Goal: Task Accomplishment & Management: Manage account settings

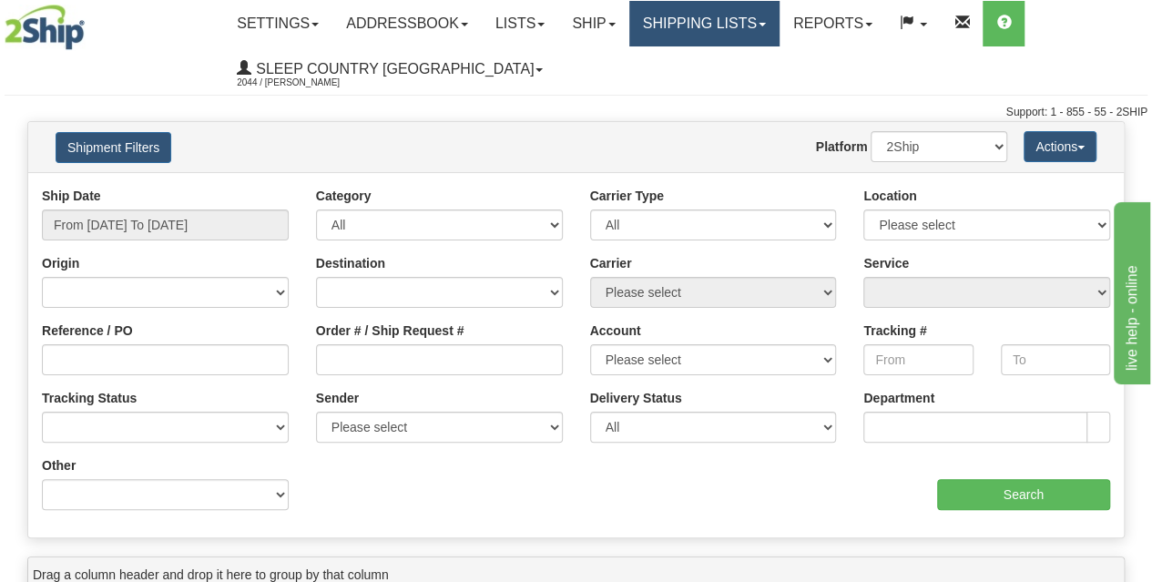
click at [714, 31] on link "Shipping lists" at bounding box center [704, 24] width 150 height 46
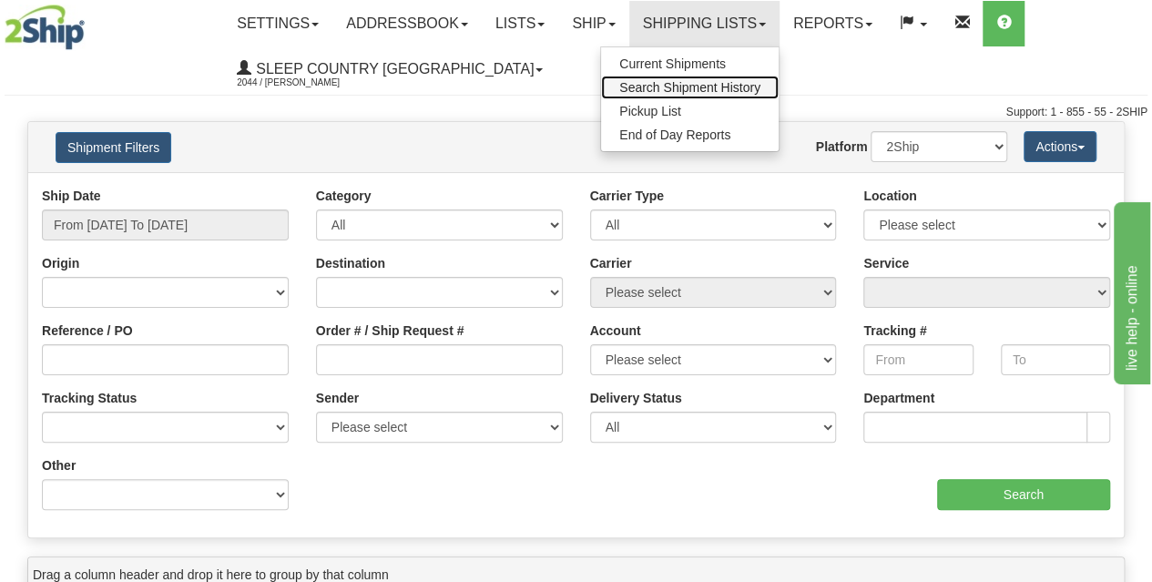
click at [708, 81] on span "Search Shipment History" at bounding box center [689, 87] width 141 height 15
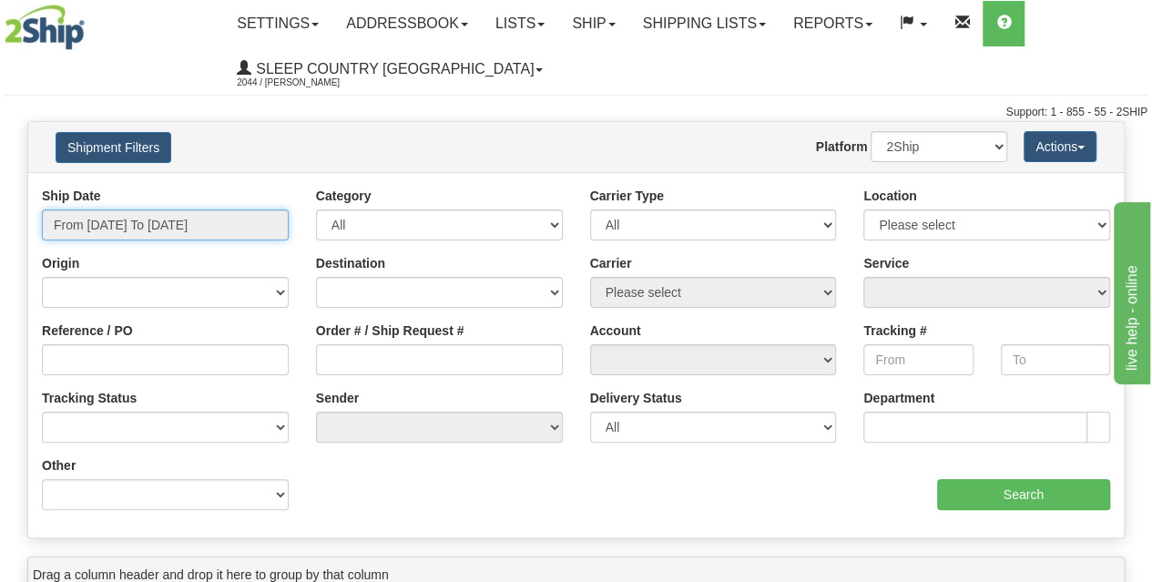
click at [134, 233] on input "From [DATE] To [DATE]" at bounding box center [165, 224] width 247 height 31
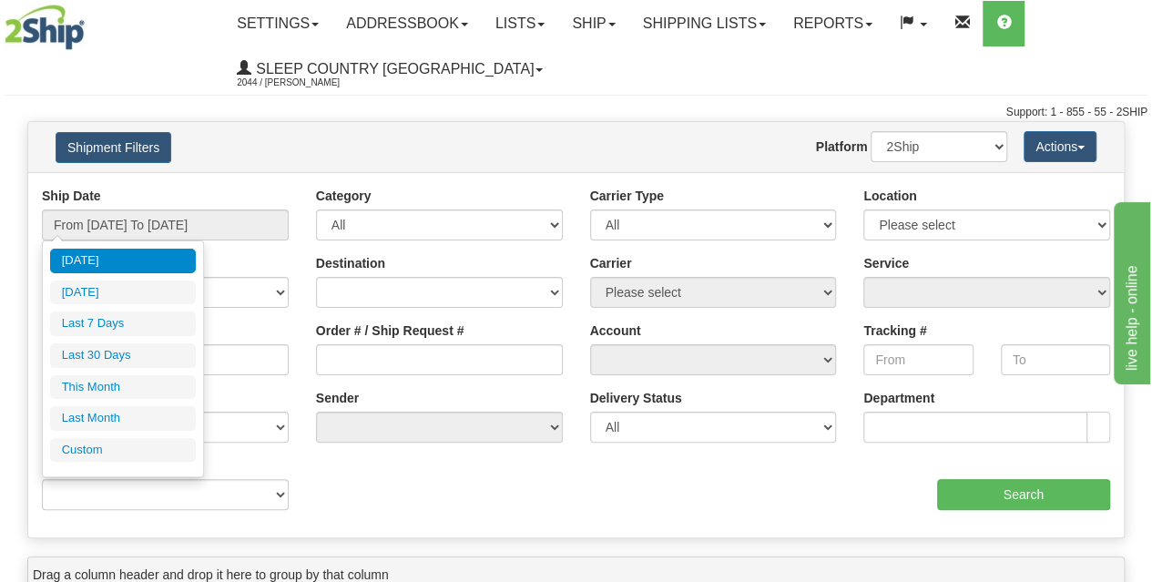
click at [111, 352] on li "Last 30 Days" at bounding box center [123, 355] width 146 height 25
type input "From 09/10/2025 To 10/09/2025"
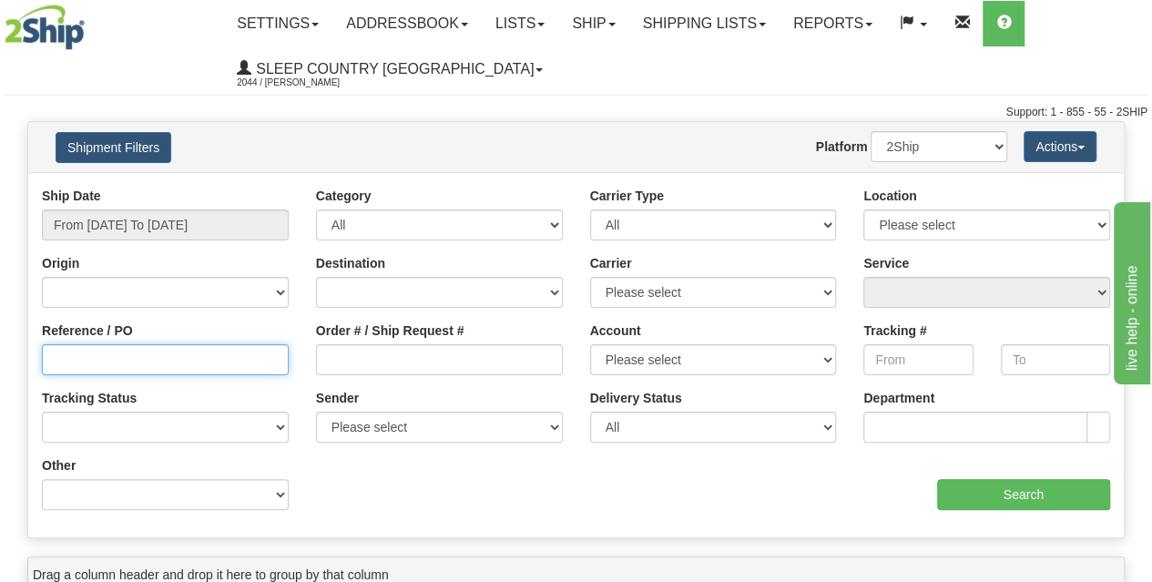
click at [122, 362] on input "Reference / PO" at bounding box center [165, 359] width 247 height 31
type input "1060703"
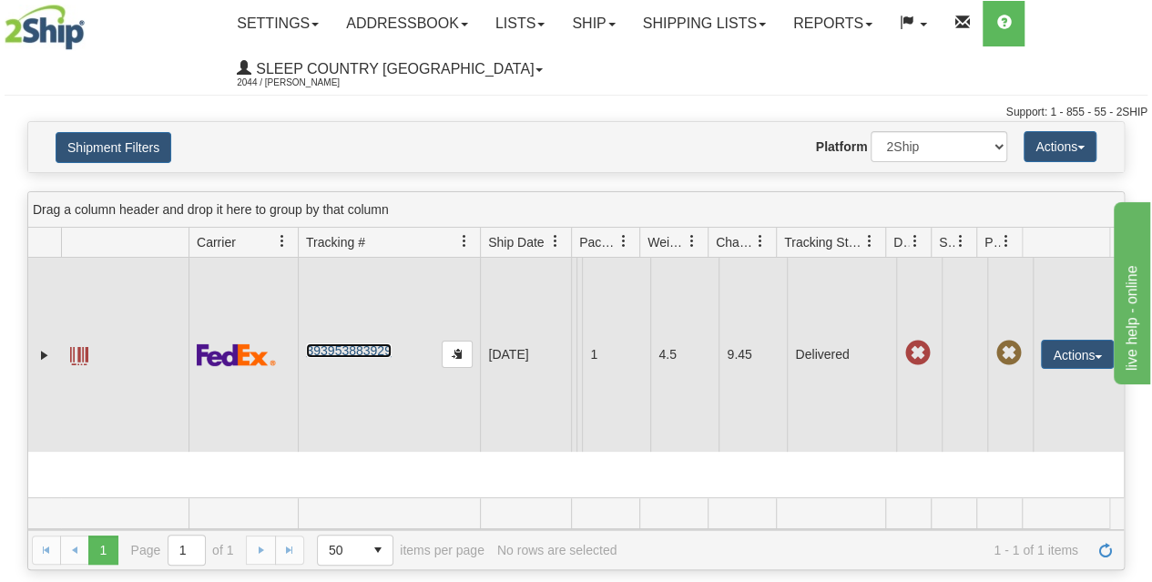
click at [351, 358] on link "393953883929" at bounding box center [348, 350] width 85 height 15
click at [1076, 366] on button "Actions" at bounding box center [1077, 354] width 73 height 29
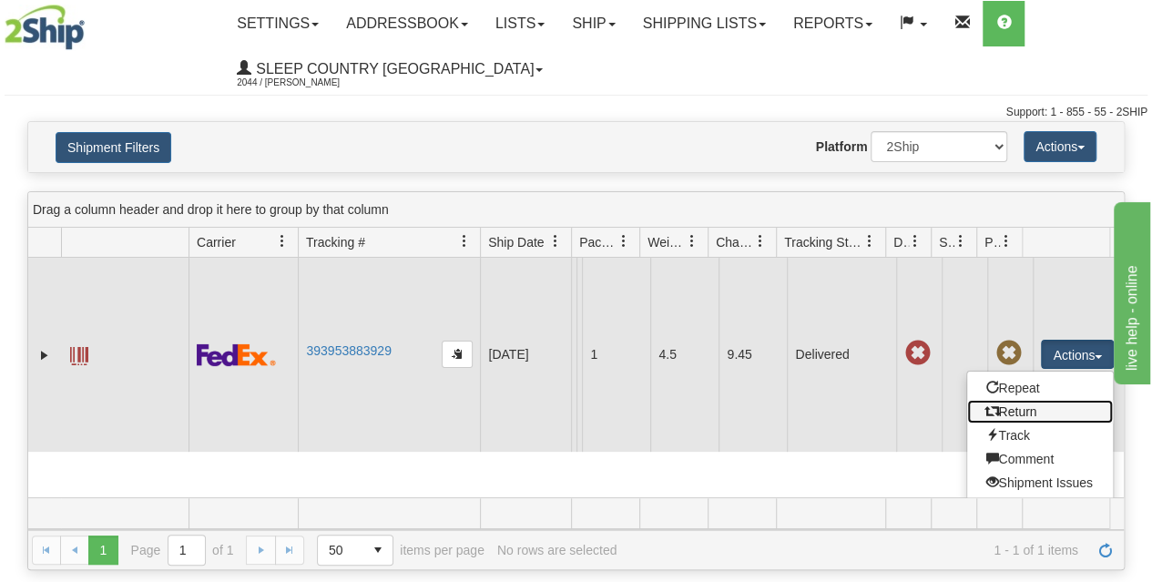
click at [1032, 423] on link "Return" at bounding box center [1040, 412] width 146 height 24
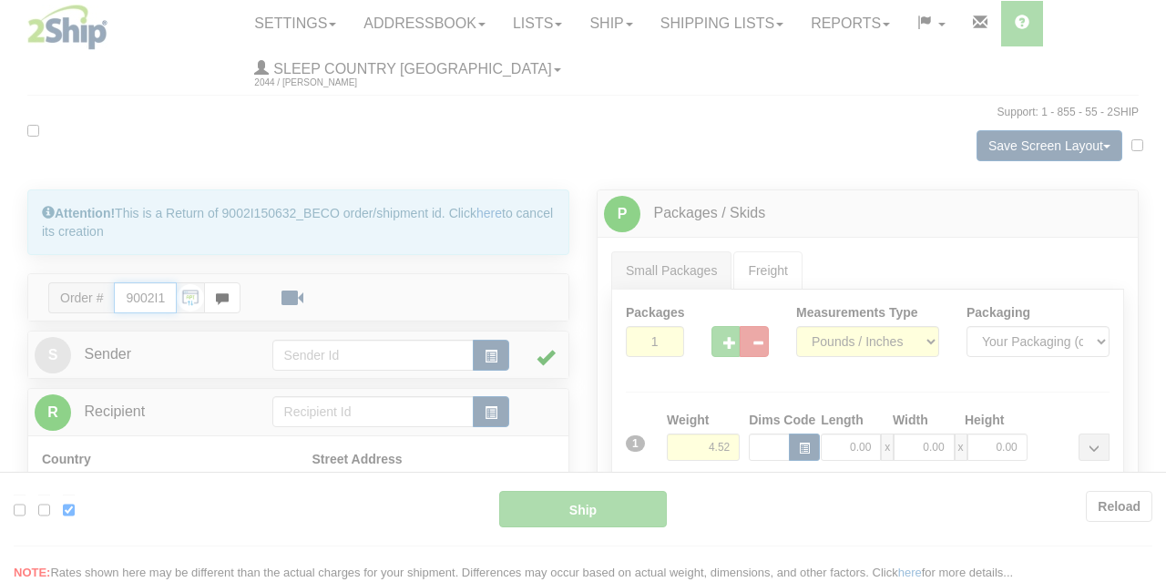
type input "92"
type input "13:43"
type input "16:00"
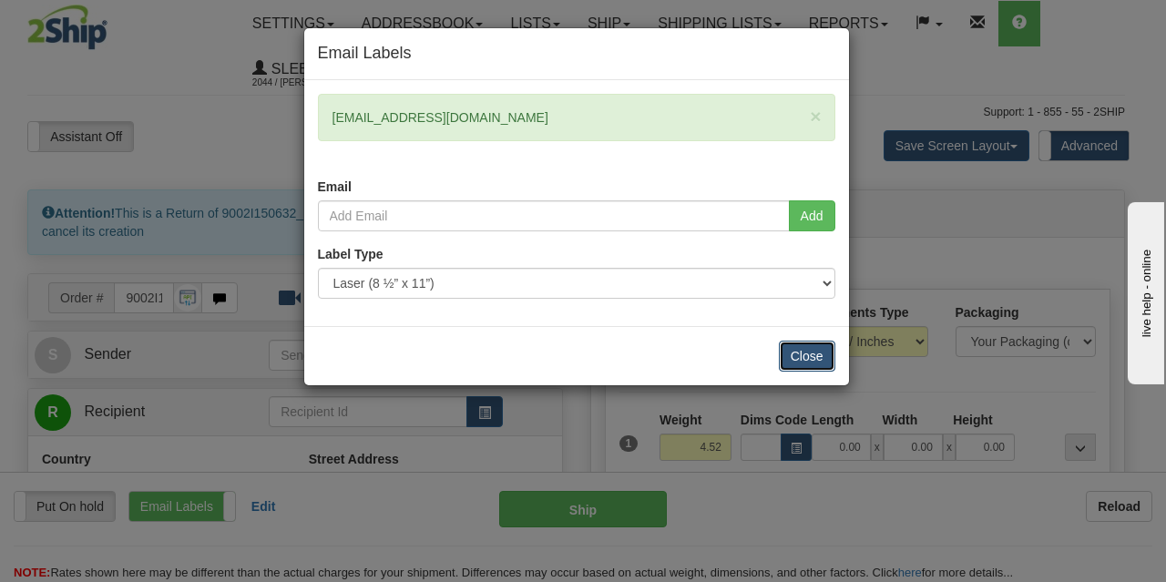
click at [803, 354] on button "Close" at bounding box center [807, 356] width 56 height 31
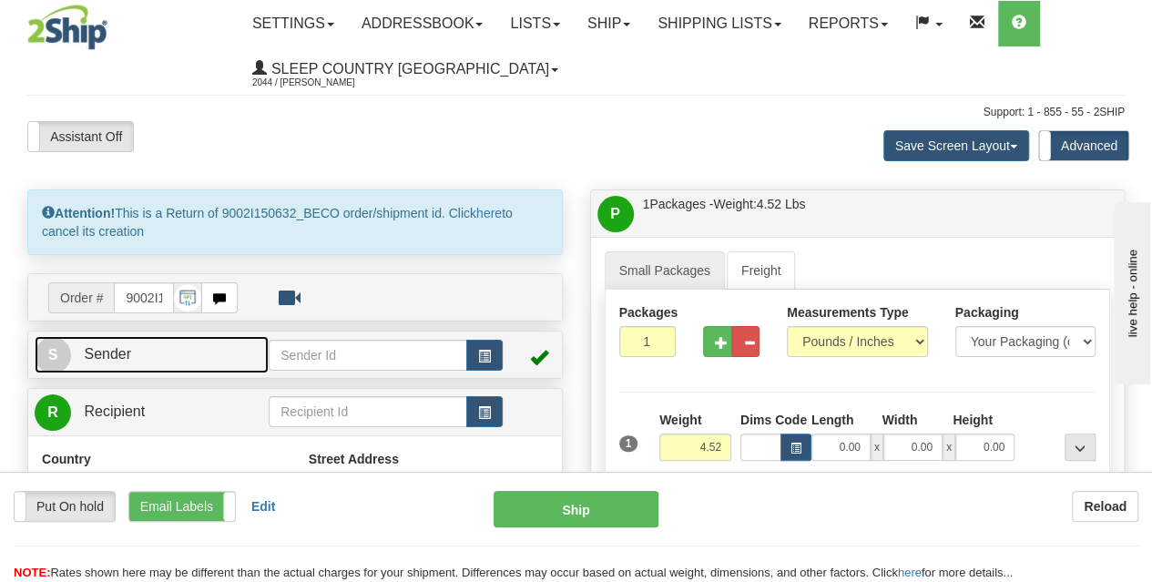
click at [172, 358] on link "S Sender" at bounding box center [152, 354] width 234 height 37
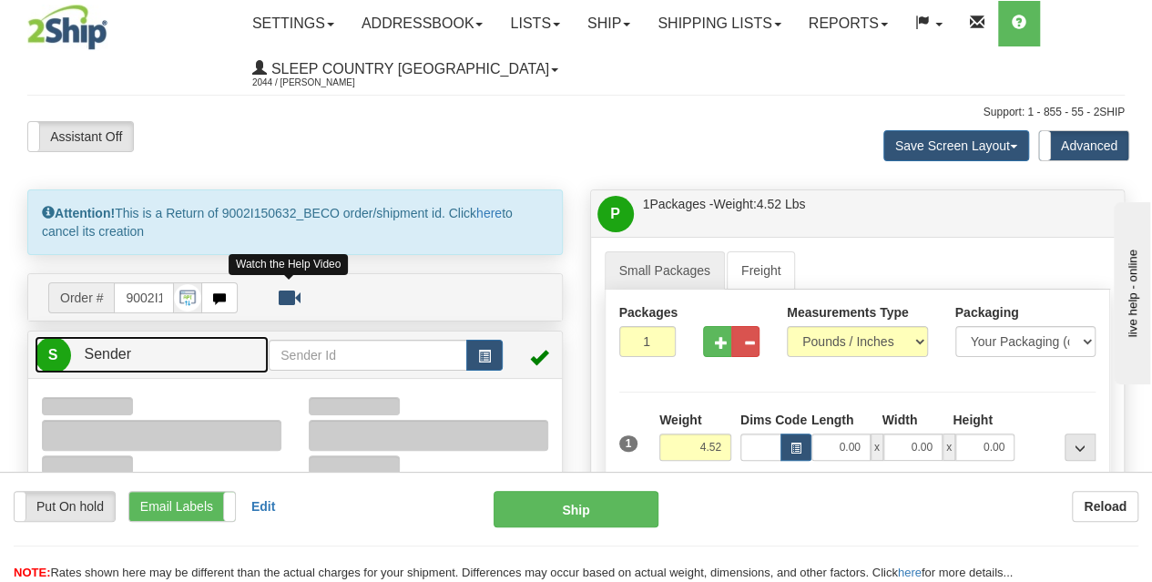
type input "09:46"
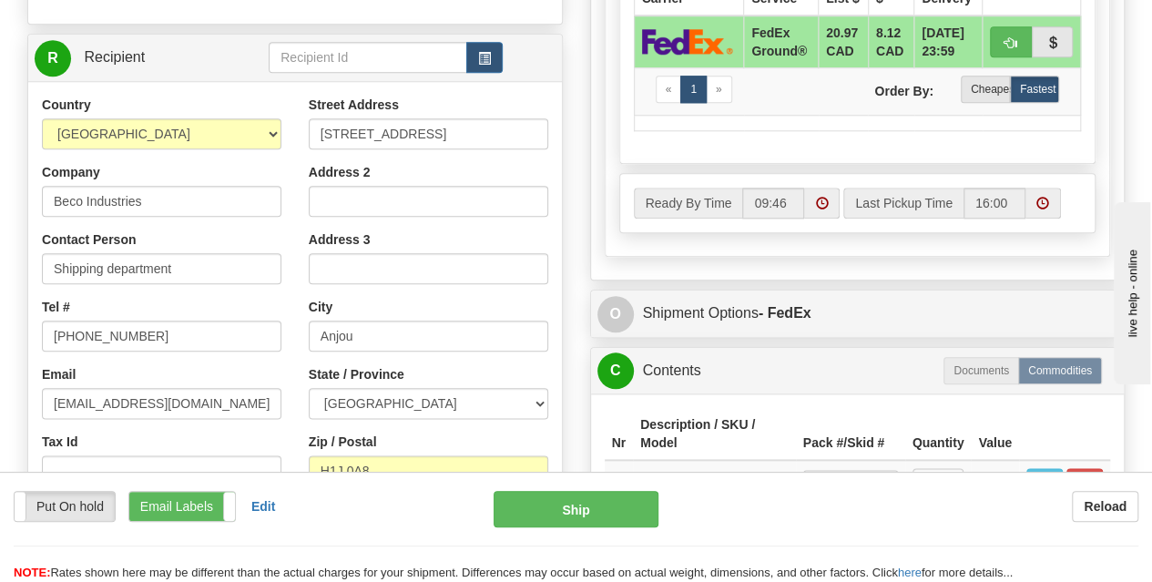
scroll to position [911, 0]
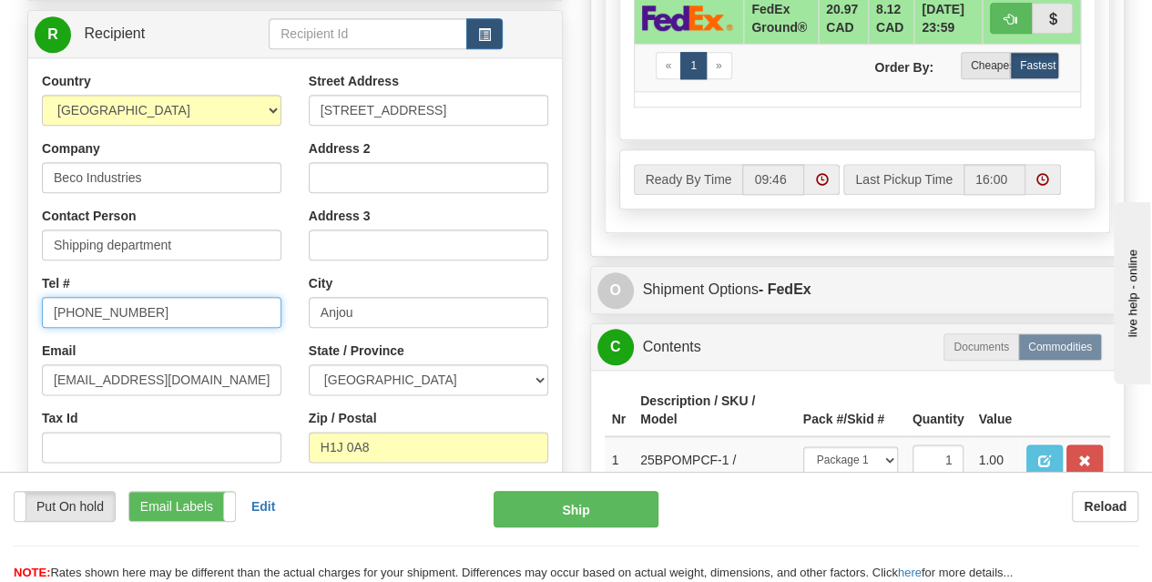
drag, startPoint x: 166, startPoint y: 310, endPoint x: 29, endPoint y: 313, distance: 136.6
click at [29, 313] on div "Country AFGHANISTAN ALAND ISLANDS ALBANIA ALGERIA AMERICAN SAMOA ANDORRA ANGOLA…" at bounding box center [161, 308] width 267 height 472
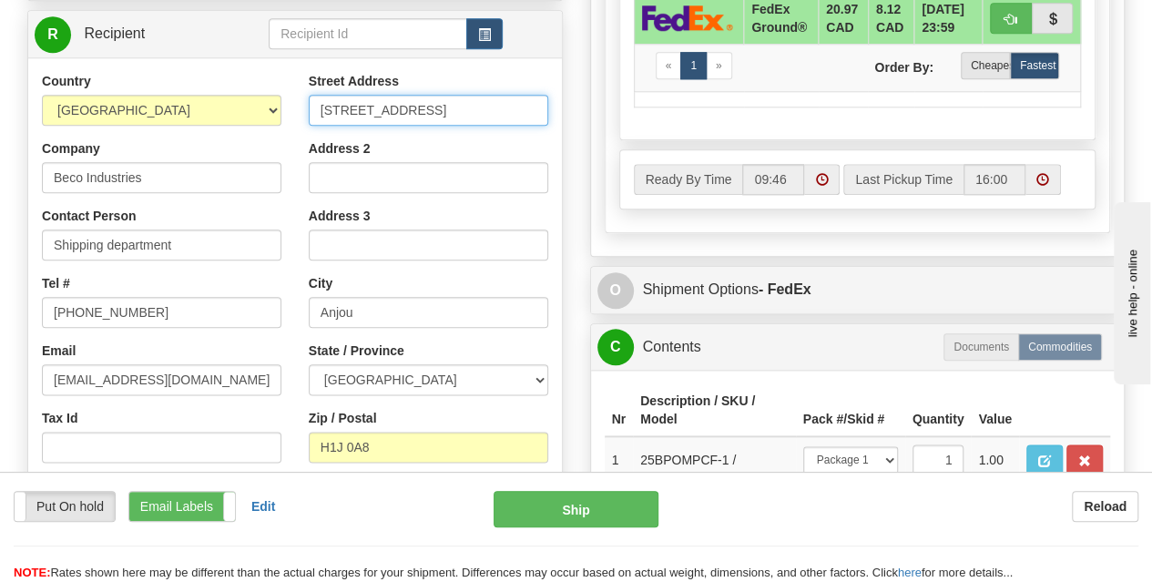
drag, startPoint x: 408, startPoint y: 111, endPoint x: 264, endPoint y: 117, distance: 144.0
click at [265, 117] on div "Country AFGHANISTAN ALAND ISLANDS ALBANIA ALGERIA AMERICAN SAMOA ANDORRA ANGOLA…" at bounding box center [295, 317] width 534 height 490
paste input "520 COLLEGE ST EAST"
type input "520 COLLEGE ST EAST"
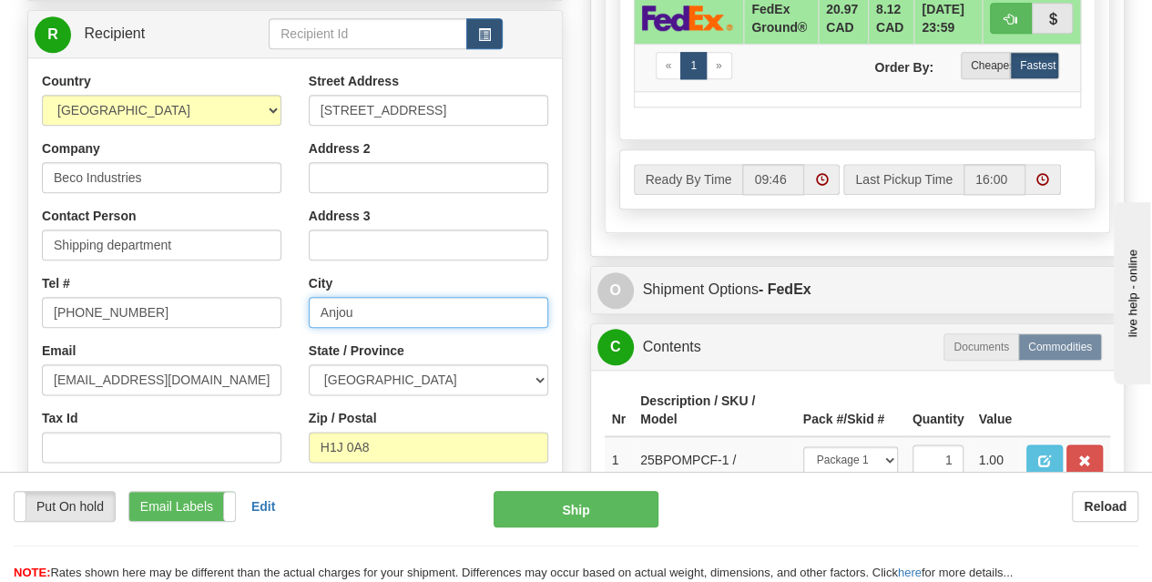
drag, startPoint x: 398, startPoint y: 317, endPoint x: 270, endPoint y: 321, distance: 128.5
click at [270, 321] on div "Country AFGHANISTAN ALAND ISLANDS ALBANIA ALGERIA AMERICAN SAMOA ANDORRA ANGOLA…" at bounding box center [295, 317] width 534 height 490
paste input "BELLEVILLE"
type input "BELLEVILLE"
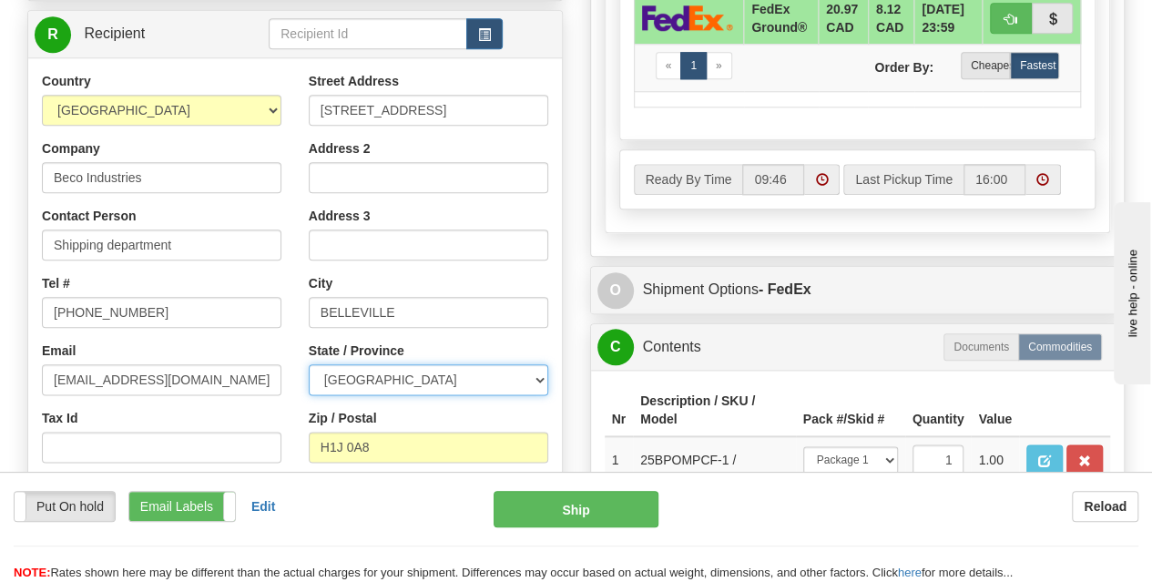
click at [482, 387] on select "ALBERTA BRITISH COLUMBIA MANITOBA NEW BRUNSWICK NEWFOUNDLAND NOVA SCOTIA NUNAVU…" at bounding box center [428, 379] width 239 height 31
select select "ON"
click at [309, 364] on select "ALBERTA BRITISH COLUMBIA MANITOBA NEW BRUNSWICK NEWFOUNDLAND NOVA SCOTIA NUNAVU…" at bounding box center [428, 379] width 239 height 31
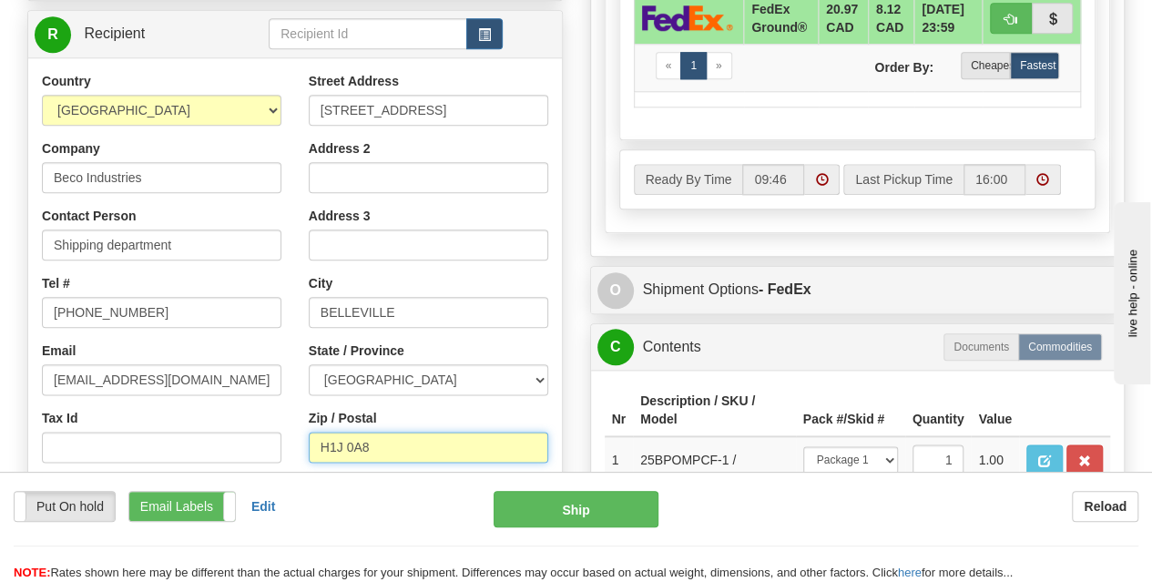
drag, startPoint x: 408, startPoint y: 444, endPoint x: 297, endPoint y: 441, distance: 111.2
click at [299, 443] on div "Street Address 520 COLLEGE ST EAST Address 2 Address 3 City BELLEVILLE State / …" at bounding box center [428, 317] width 267 height 490
paste input "K8N 4Z6"
type input "K8N 4Z6"
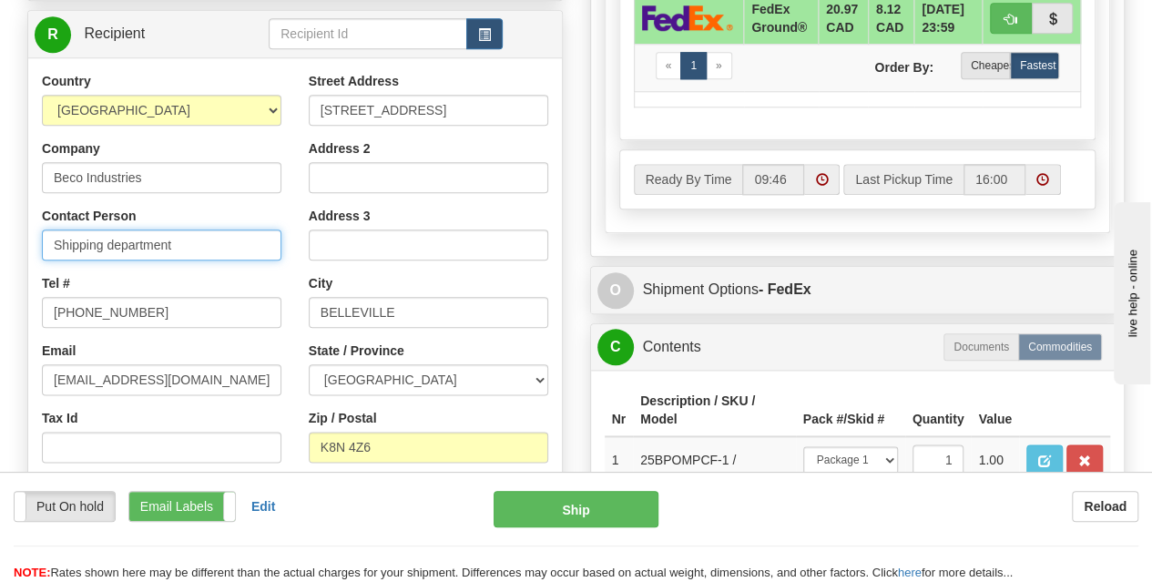
type input "92"
drag, startPoint x: 193, startPoint y: 246, endPoint x: 0, endPoint y: 240, distance: 193.1
paste input "DC 914-"
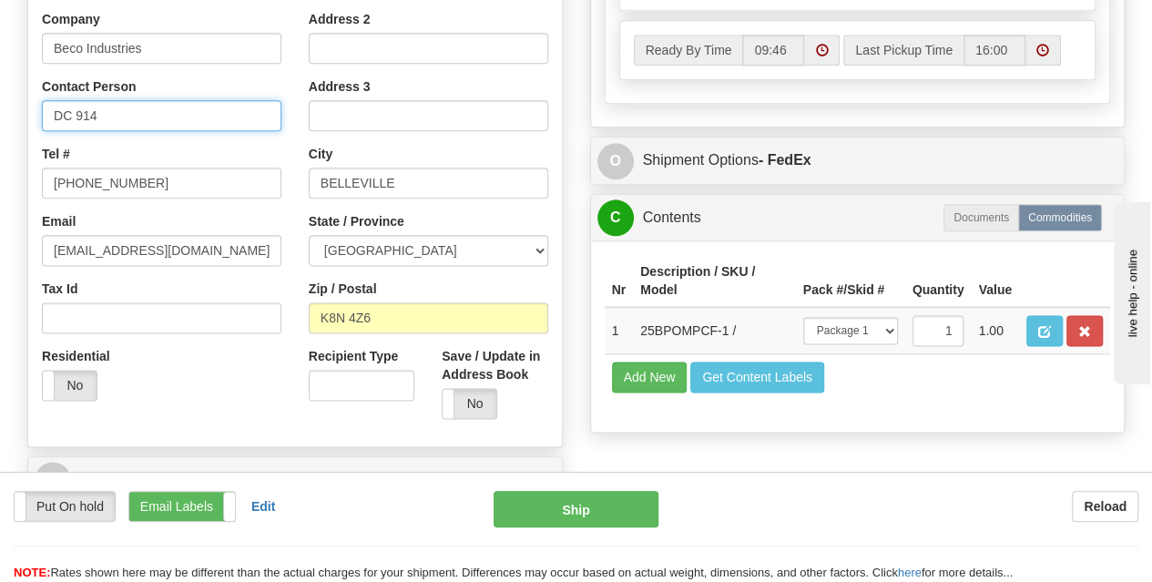
scroll to position [1002, 0]
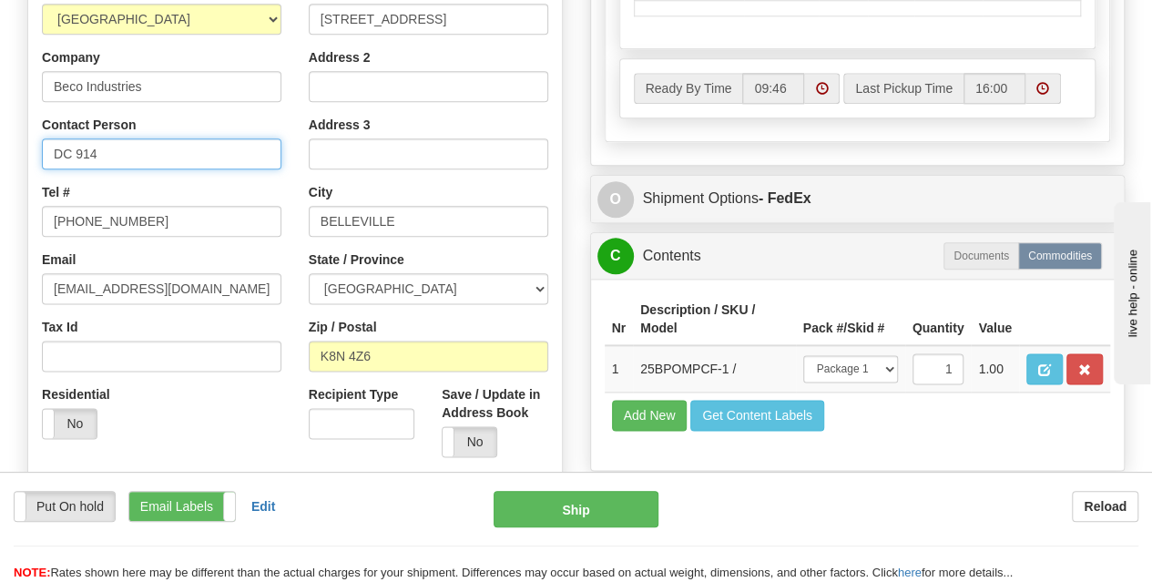
type input "DC 914"
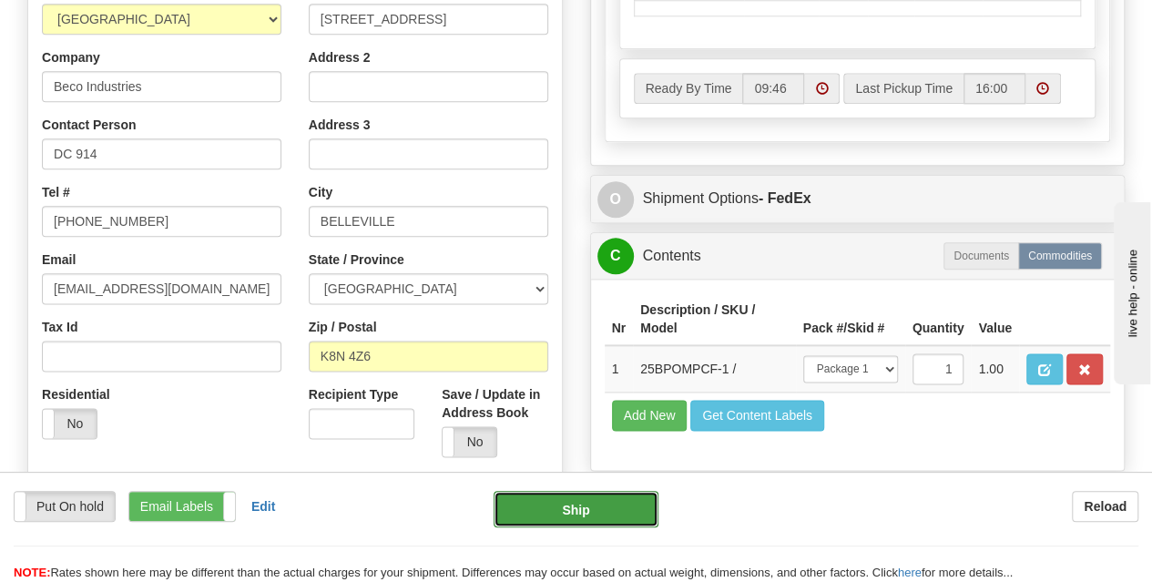
click at [557, 516] on button "Ship" at bounding box center [576, 509] width 165 height 36
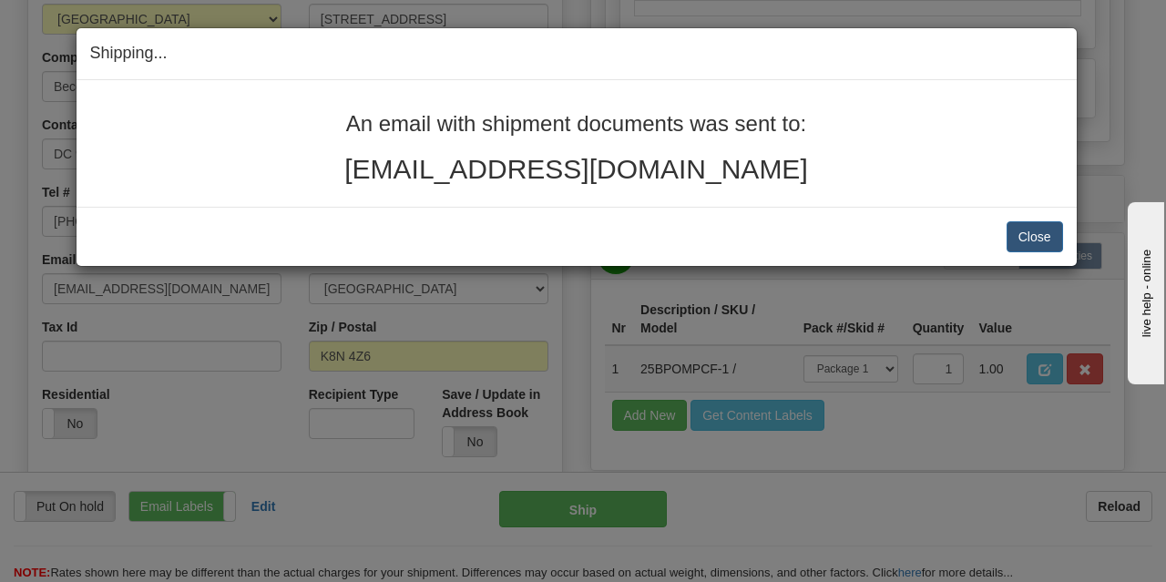
drag, startPoint x: 718, startPoint y: 181, endPoint x: 335, endPoint y: 115, distance: 389.1
click at [335, 115] on div "An email with shipment documents was sent to: filleresther@gmail.com" at bounding box center [576, 148] width 973 height 72
copy div "An email with shipment documents was sent to: filleresther@gmail.com"
click at [1044, 239] on button "Close" at bounding box center [1034, 236] width 56 height 31
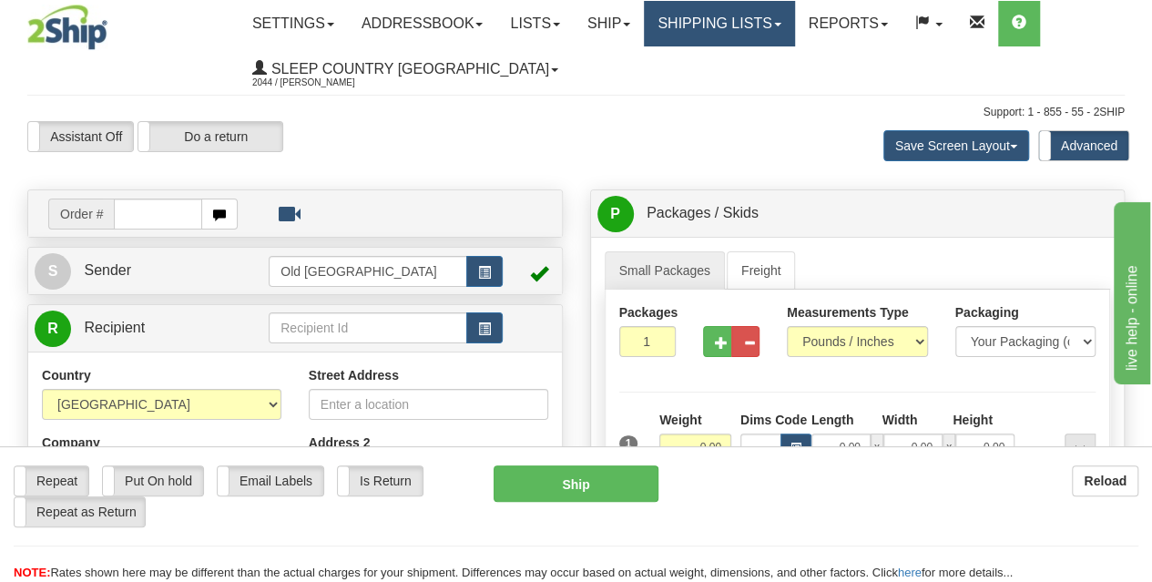
click at [733, 27] on link "Shipping lists" at bounding box center [719, 24] width 150 height 46
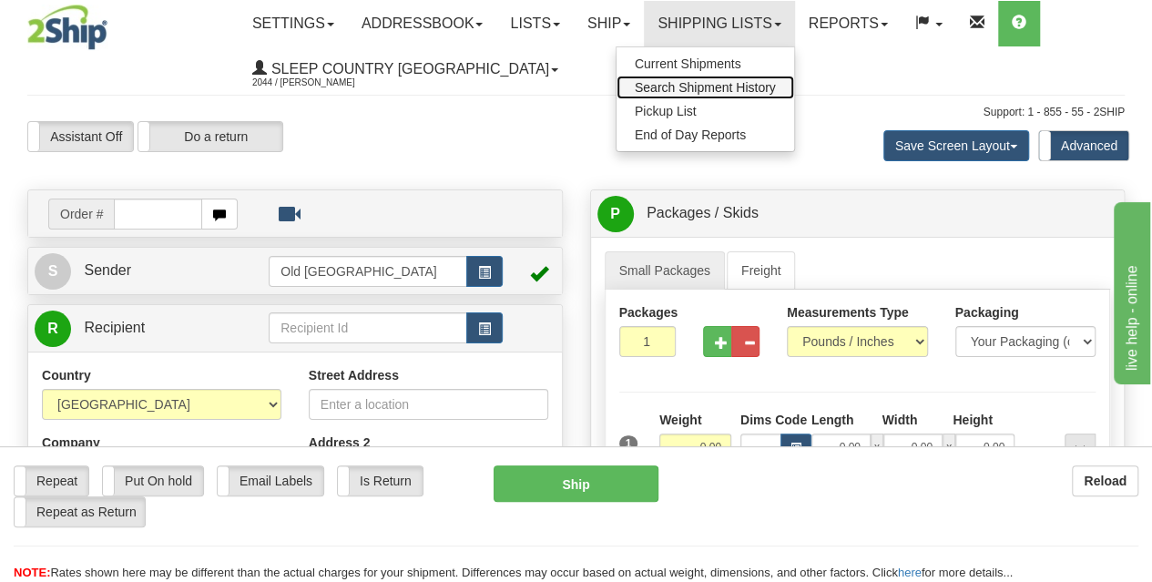
click at [704, 85] on span "Search Shipment History" at bounding box center [705, 87] width 141 height 15
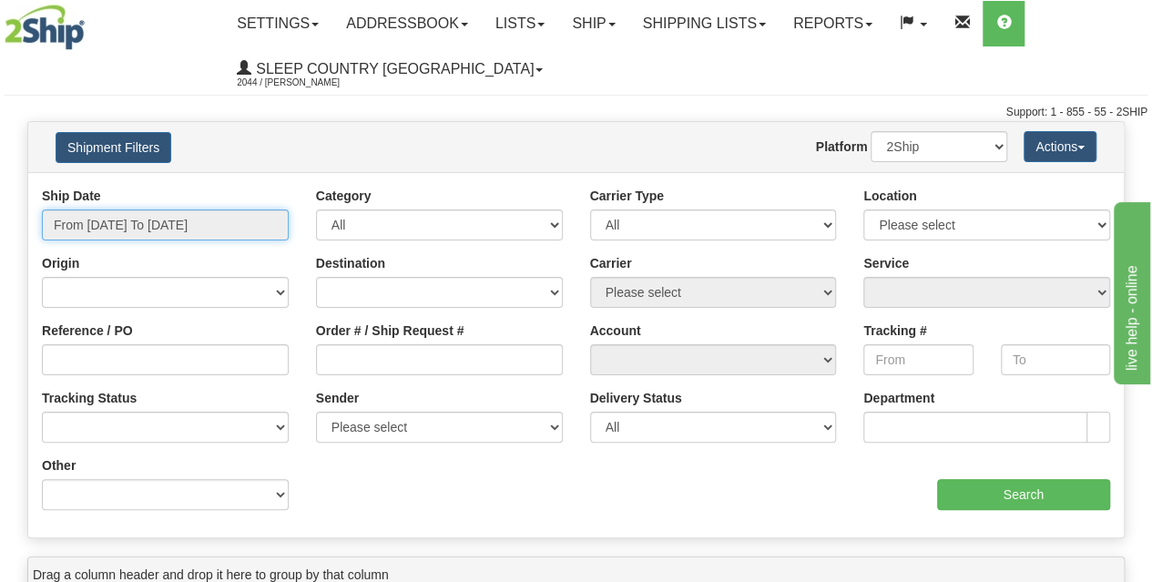
click at [138, 219] on input "From [DATE] To [DATE]" at bounding box center [165, 224] width 247 height 31
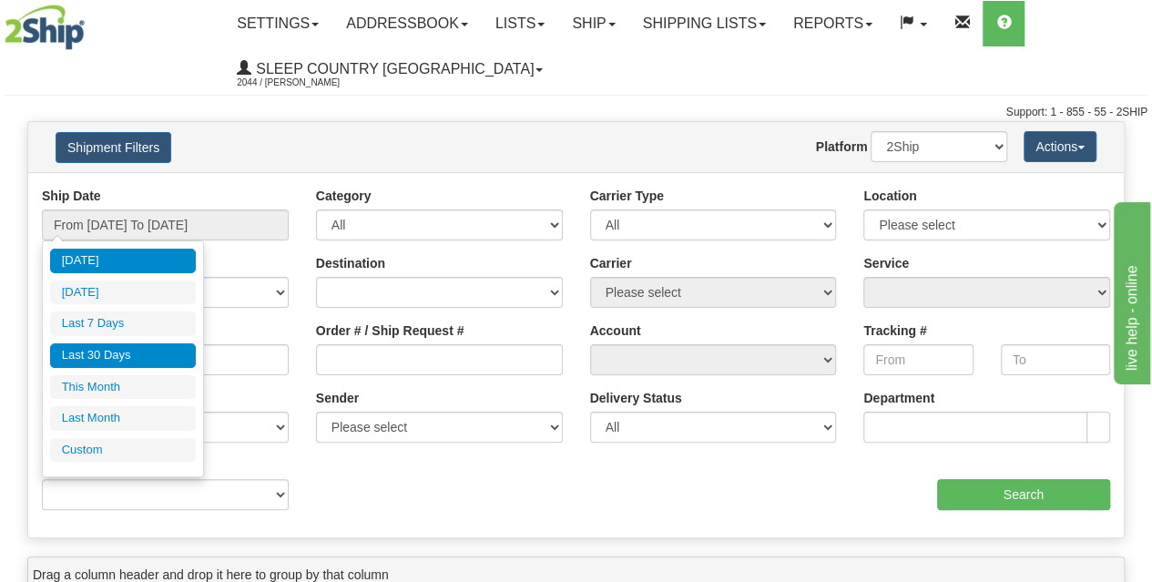
click at [104, 358] on li "Last 30 Days" at bounding box center [123, 355] width 146 height 25
type input "From [DATE] To [DATE]"
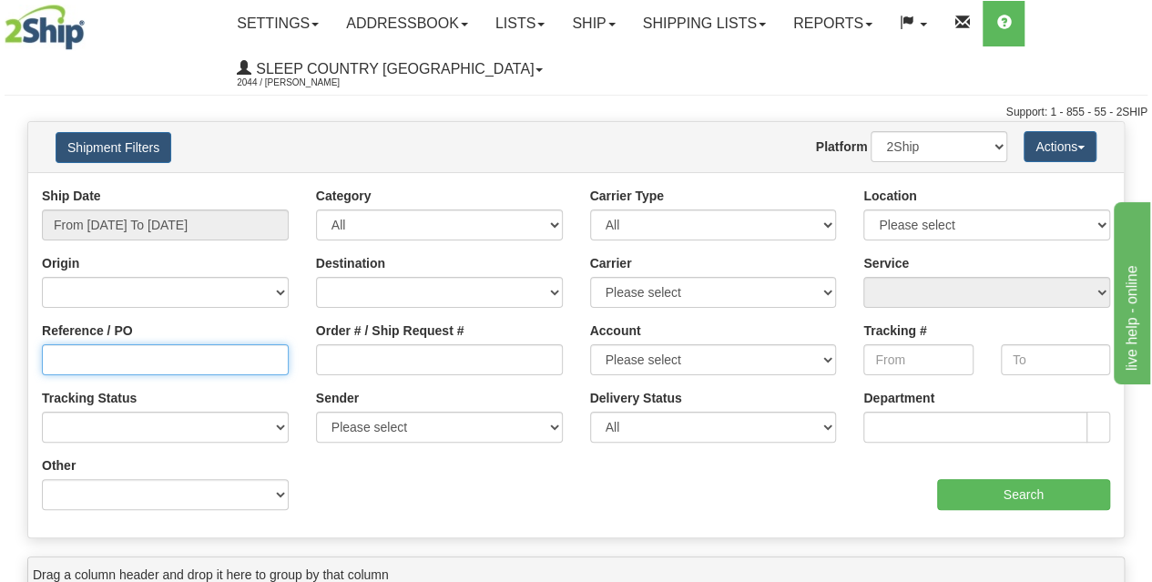
click at [116, 358] on input "Reference / PO" at bounding box center [165, 359] width 247 height 31
type input "3011605"
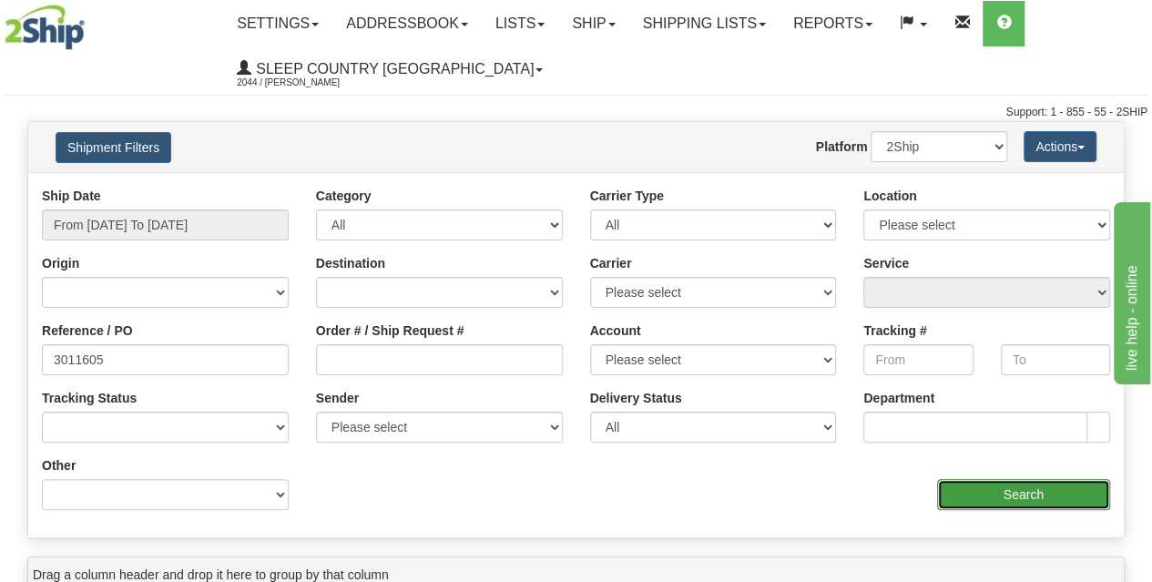
click at [994, 487] on input "Search" at bounding box center [1024, 494] width 174 height 31
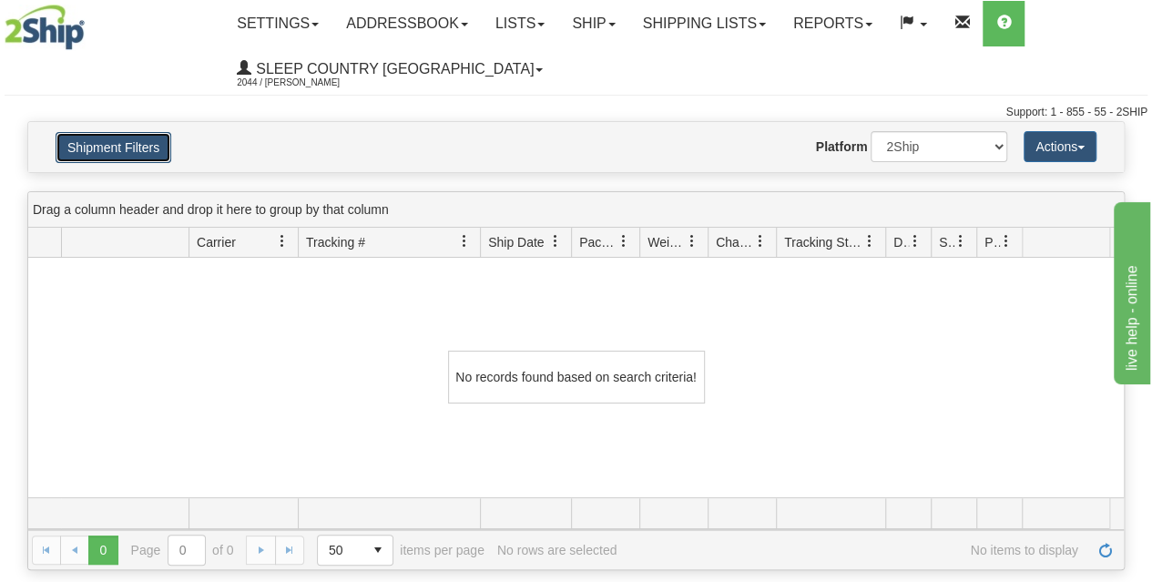
click at [102, 148] on button "Shipment Filters" at bounding box center [114, 147] width 116 height 31
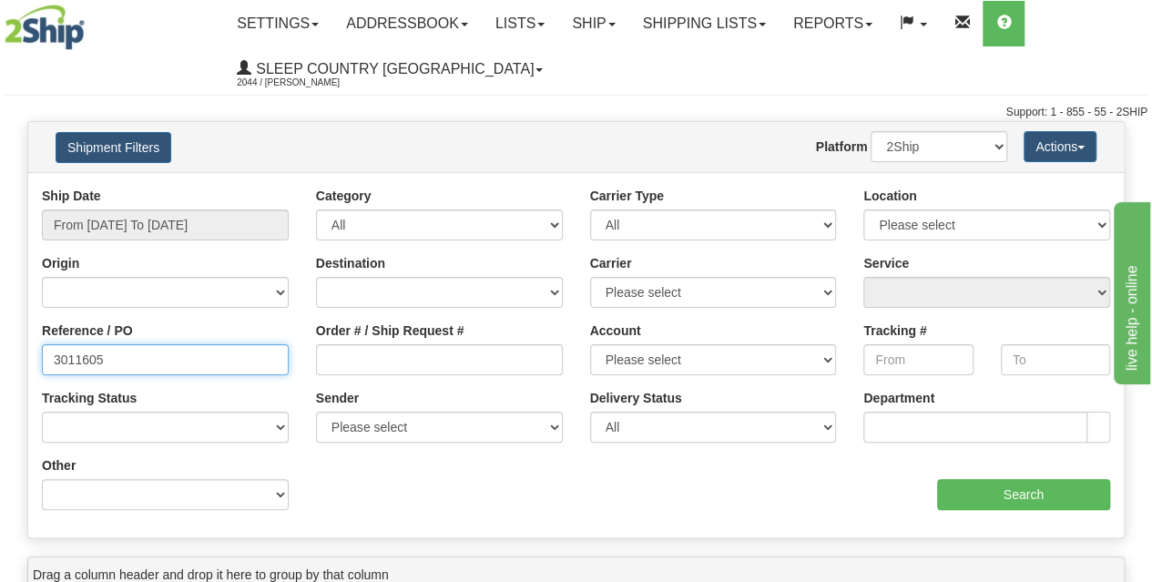
drag, startPoint x: 117, startPoint y: 354, endPoint x: 0, endPoint y: 351, distance: 116.6
click at [0, 351] on div "Please wait... × Confirm Delete Delete Cancel × Confirm Delete Yes No Cancel × …" at bounding box center [576, 528] width 1152 height 814
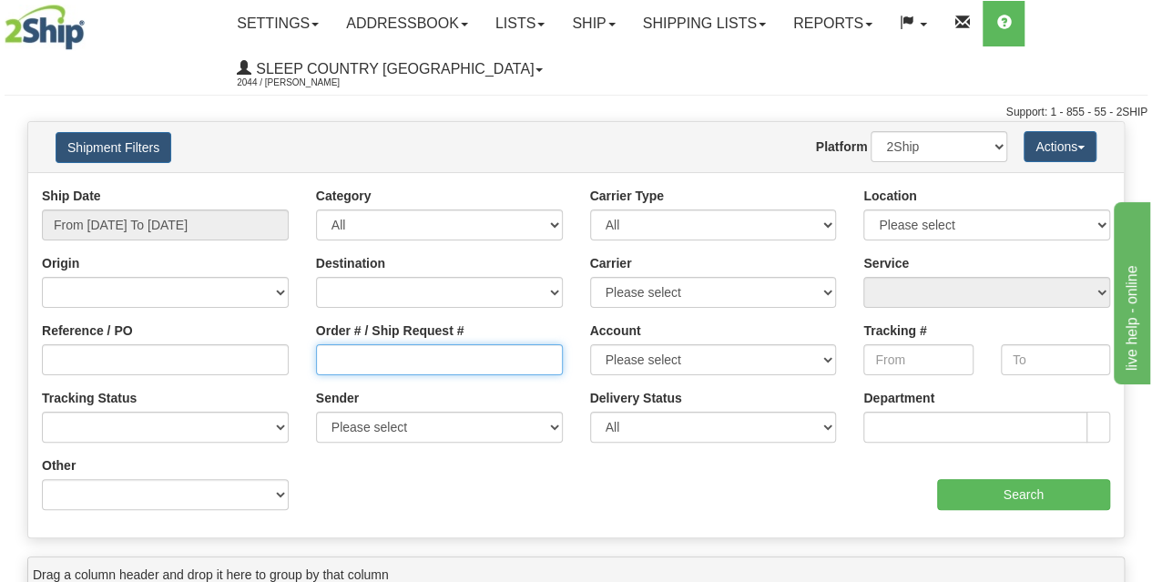
click at [342, 366] on input "Order # / Ship Request #" at bounding box center [439, 359] width 247 height 31
paste input "9002I147759"
type input "9002I147759"
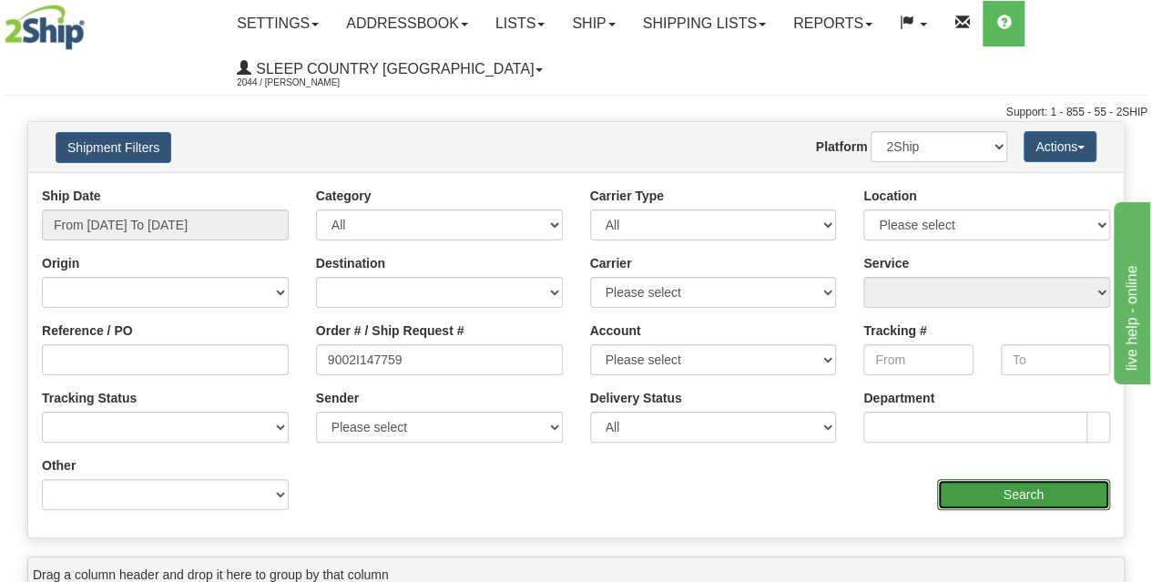
drag, startPoint x: 1006, startPoint y: 486, endPoint x: 988, endPoint y: 485, distance: 18.2
click at [1007, 486] on input "Search" at bounding box center [1024, 494] width 174 height 31
